Goal: Information Seeking & Learning: Find specific fact

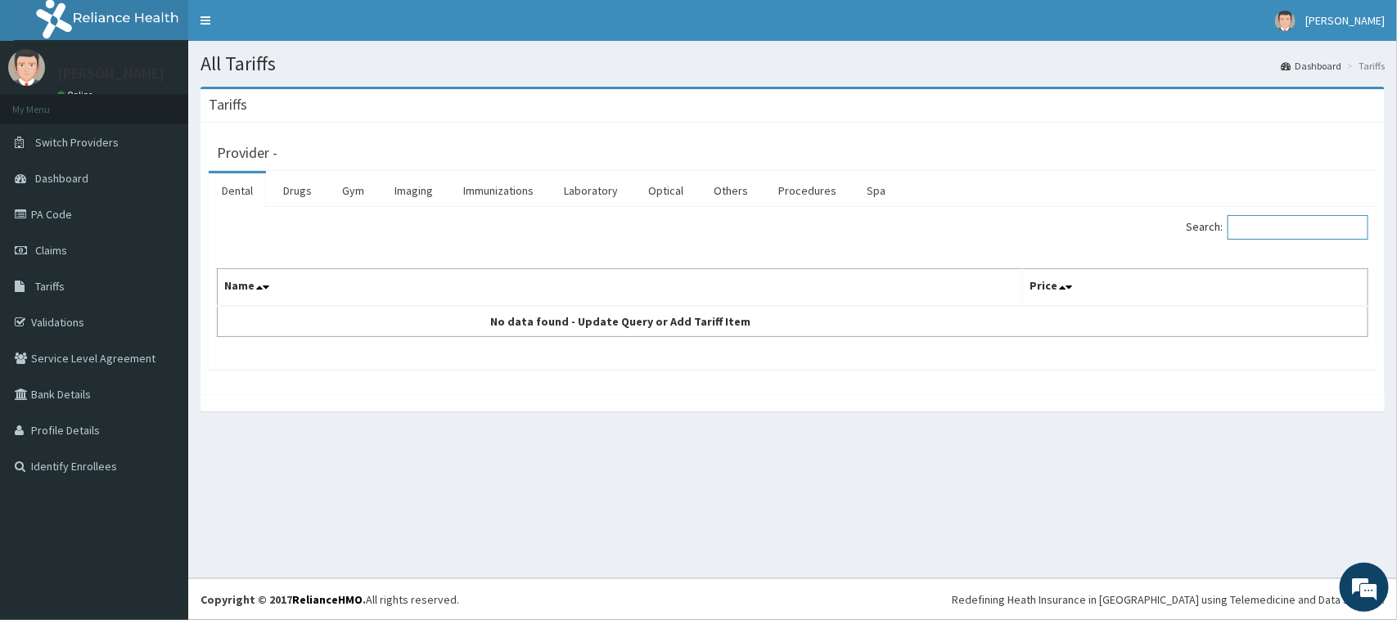
click at [1331, 227] on input "Search:" at bounding box center [1297, 227] width 141 height 25
paste input "Hormonal Profile+ E2"
click at [1267, 227] on input "Hormonal Profile+ E2" at bounding box center [1297, 227] width 141 height 25
type input "Hormonal Profile+ E2"
click at [587, 198] on link "Laboratory" at bounding box center [591, 190] width 80 height 34
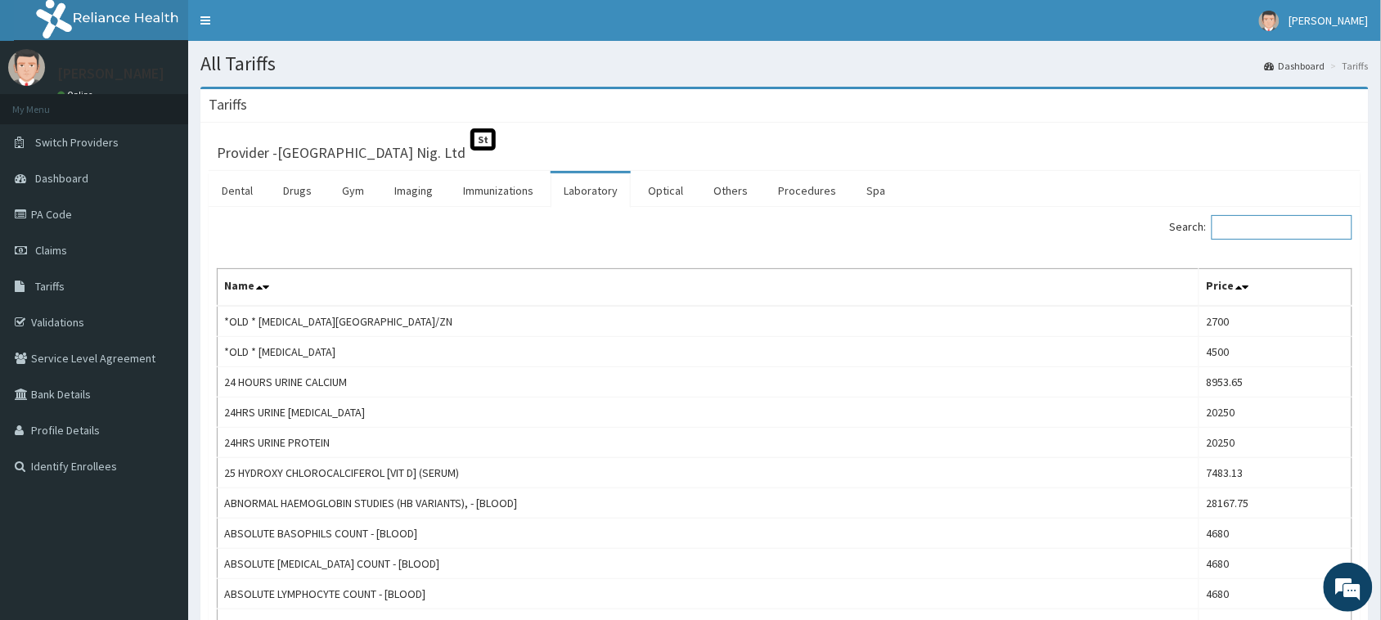
click at [1286, 225] on input "Search:" at bounding box center [1282, 227] width 141 height 25
paste input "Hormonal Profile+ E2"
click at [1252, 232] on input "Hormonal Profile+ E2" at bounding box center [1282, 227] width 141 height 25
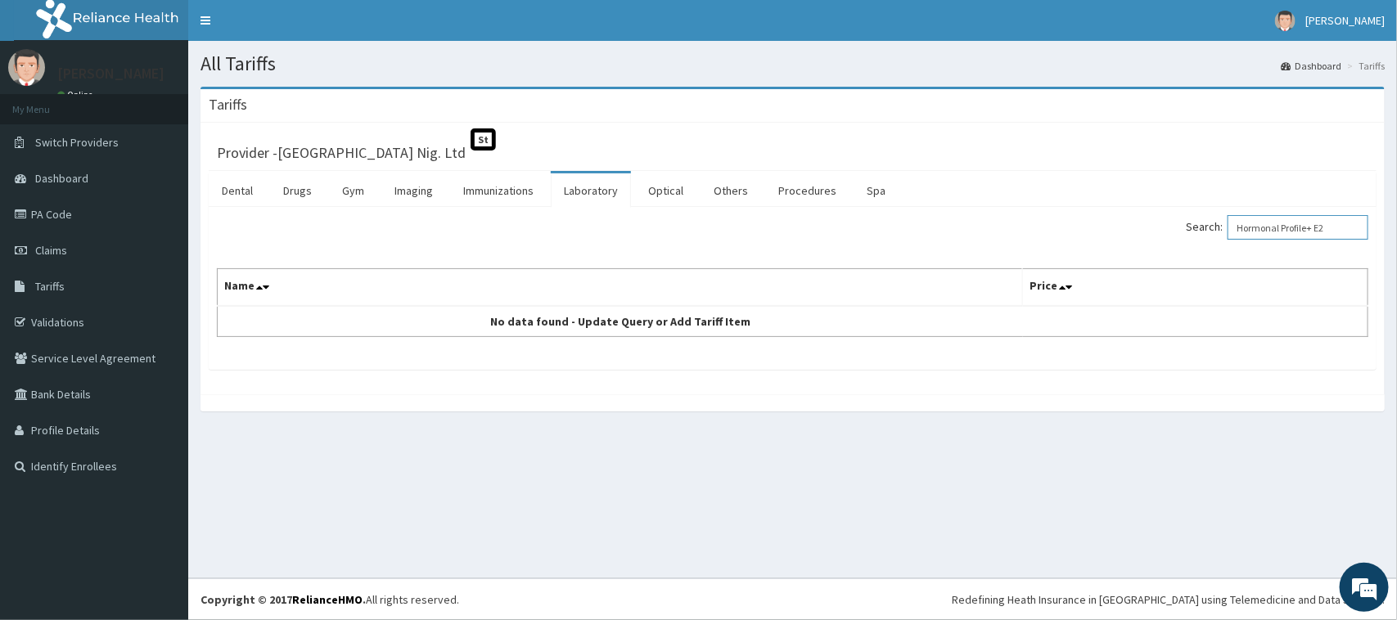
type input "Hormonal Profile+ E2"
click at [589, 187] on link "Laboratory" at bounding box center [591, 190] width 80 height 34
click at [1302, 234] on input "Search:" at bounding box center [1297, 227] width 141 height 25
paste input "Hormonal Profile+ E2"
click at [1267, 218] on input "Hormonal Profile+ E2" at bounding box center [1297, 227] width 141 height 25
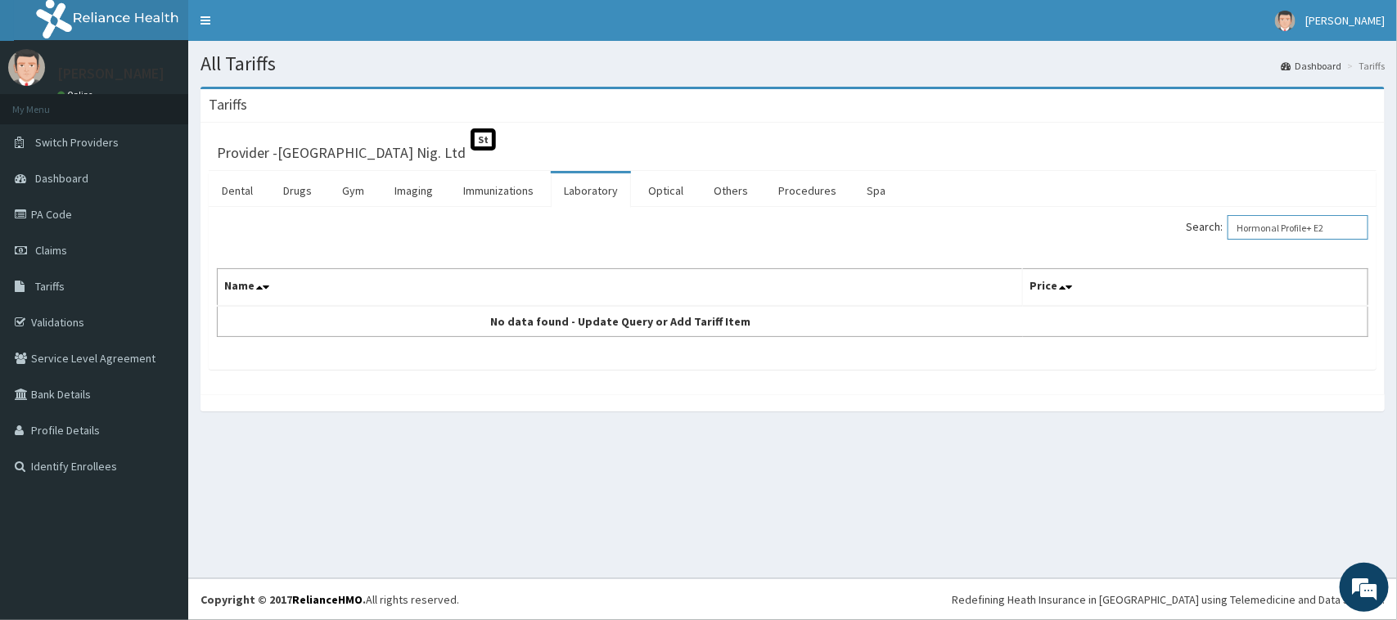
click at [1350, 227] on input "Hormonal Profile+ E2" at bounding box center [1297, 227] width 141 height 25
type input "Hormonal Profile"
click at [1273, 235] on input "Hormonal Profile" at bounding box center [1297, 227] width 141 height 25
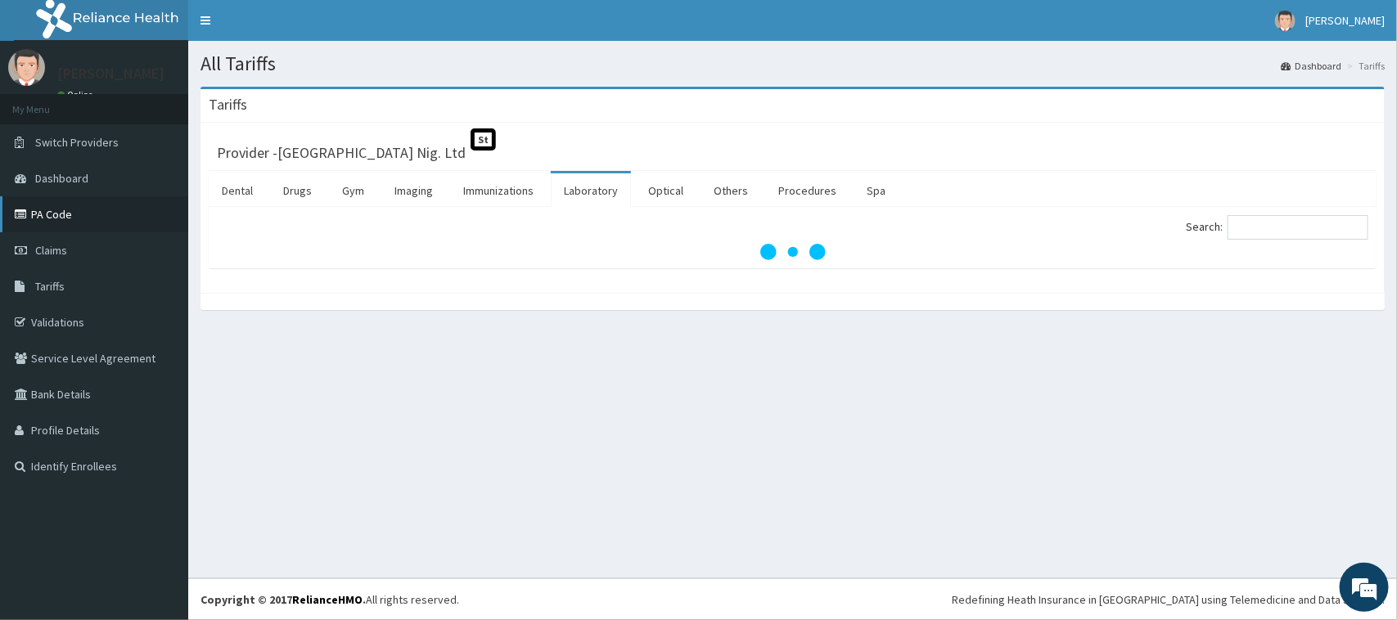
click at [56, 207] on link "PA Code" at bounding box center [94, 214] width 188 height 36
